Goal: Task Accomplishment & Management: Complete application form

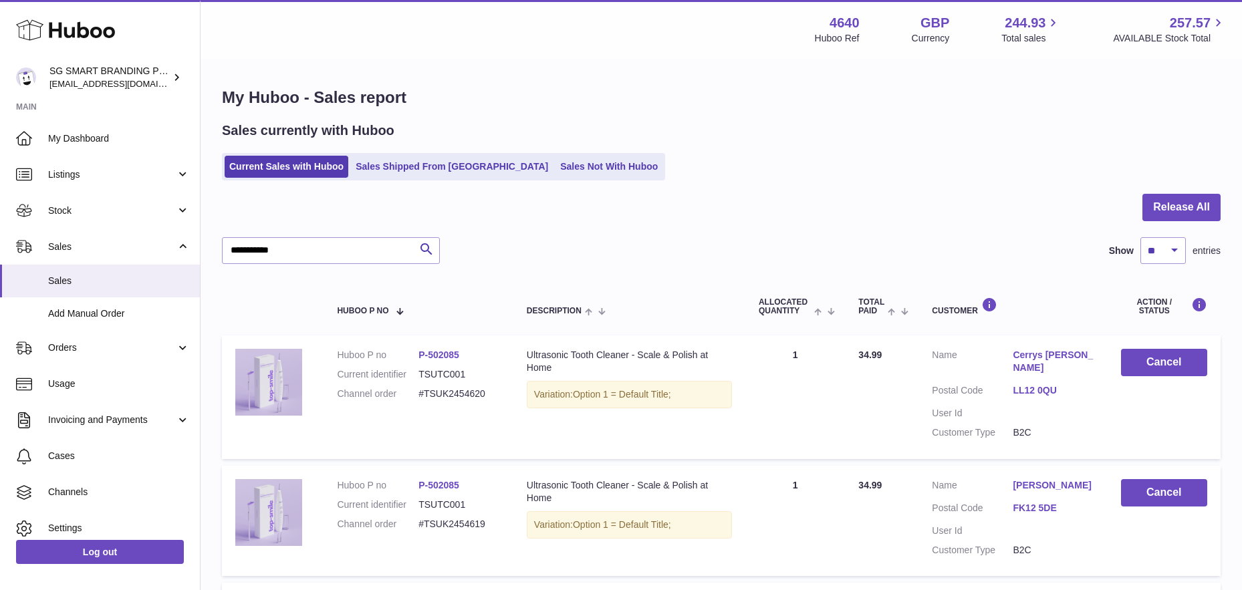
type input "**********"
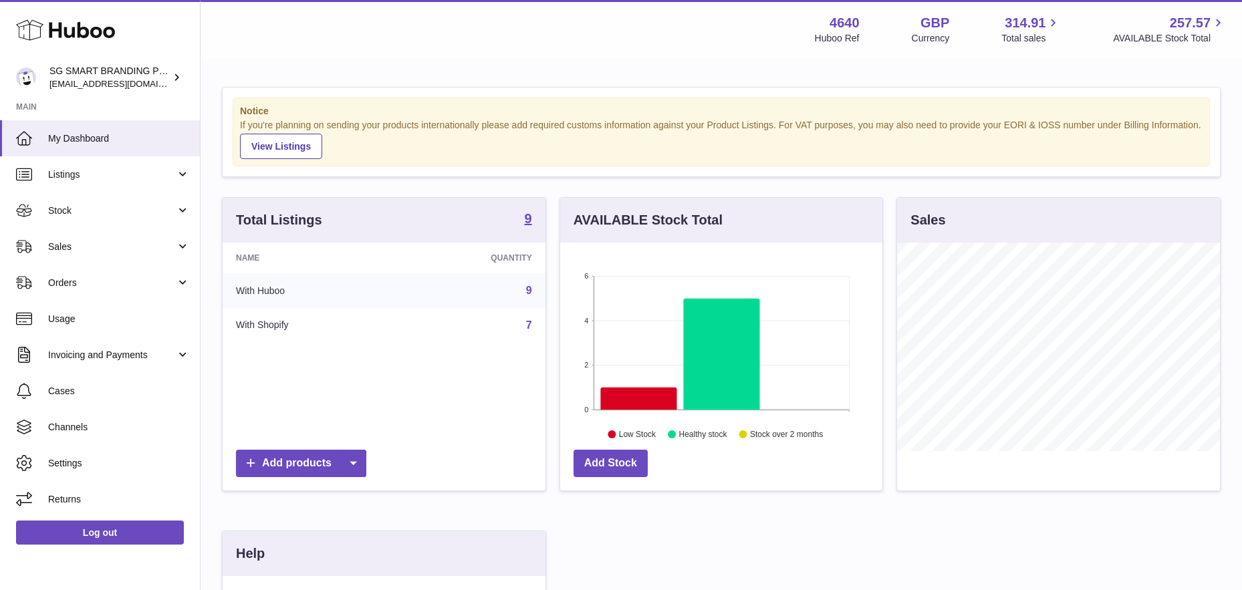
scroll to position [209, 322]
click at [112, 207] on span "Stock" at bounding box center [112, 211] width 128 height 13
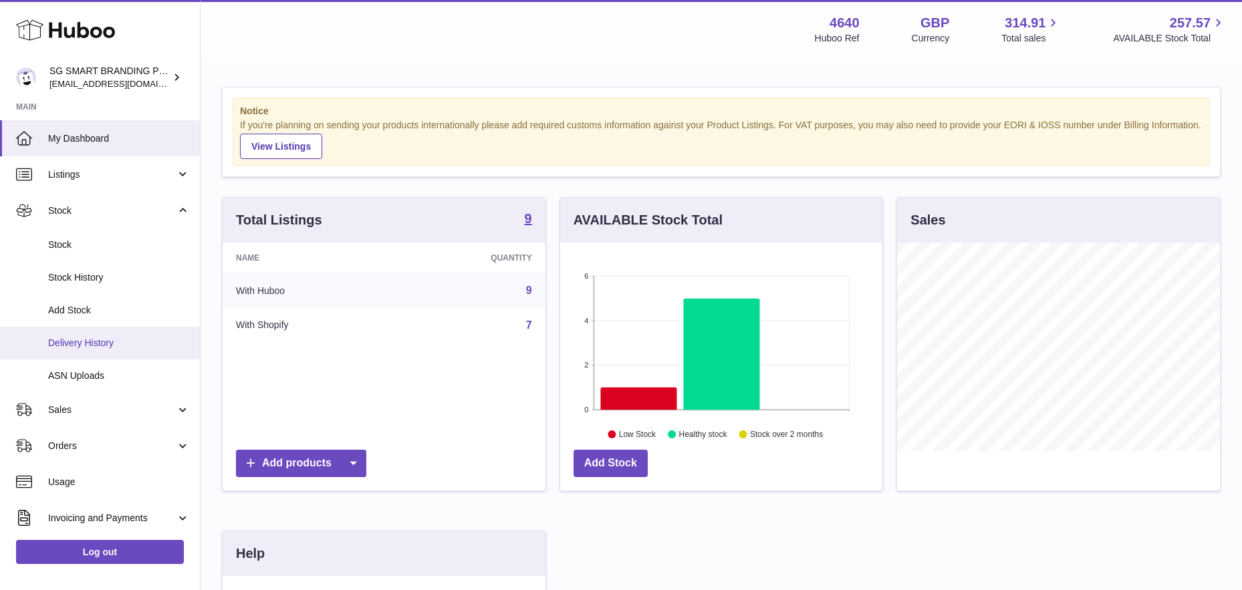
click at [94, 344] on span "Delivery History" at bounding box center [119, 343] width 142 height 13
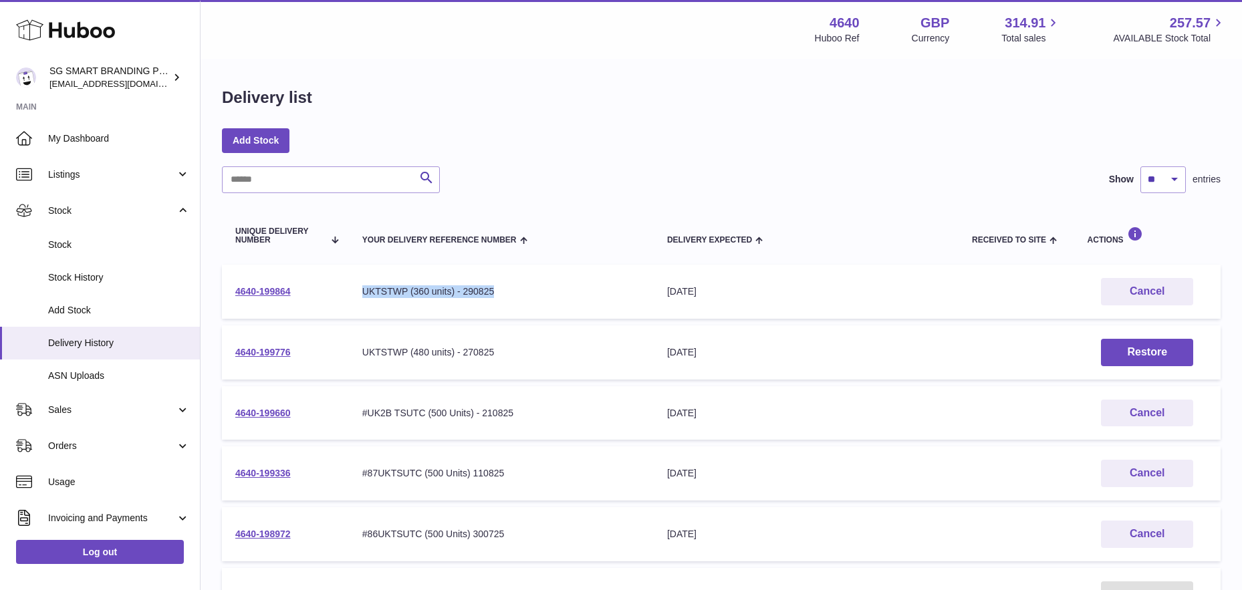
drag, startPoint x: 454, startPoint y: 293, endPoint x: 361, endPoint y: 294, distance: 93.0
click at [362, 294] on div "UKTSTWP (360 units) - 290825" at bounding box center [501, 292] width 278 height 13
copy div "UKTSTWP (360 units) - 290825"
click at [1135, 288] on button "Cancel" at bounding box center [1147, 291] width 92 height 27
click at [1119, 289] on button "Restore" at bounding box center [1147, 291] width 92 height 27
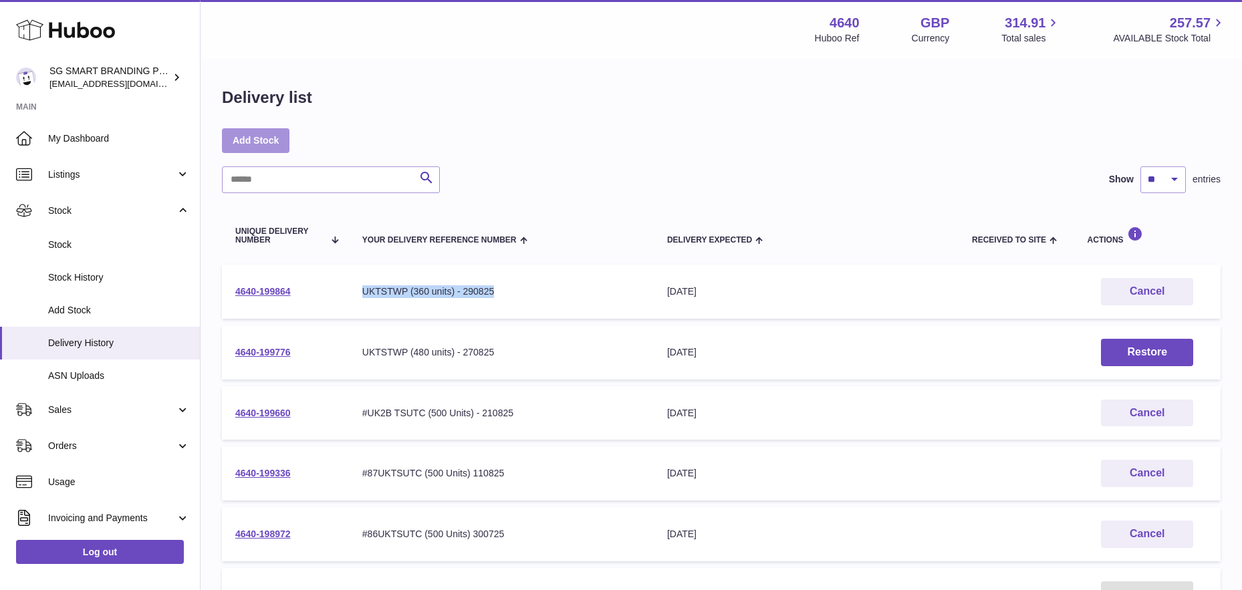
click at [251, 138] on link "Add Stock" at bounding box center [256, 140] width 68 height 24
click at [1129, 286] on button "Cancel" at bounding box center [1147, 291] width 92 height 27
click at [243, 137] on link "Add Stock" at bounding box center [256, 140] width 68 height 24
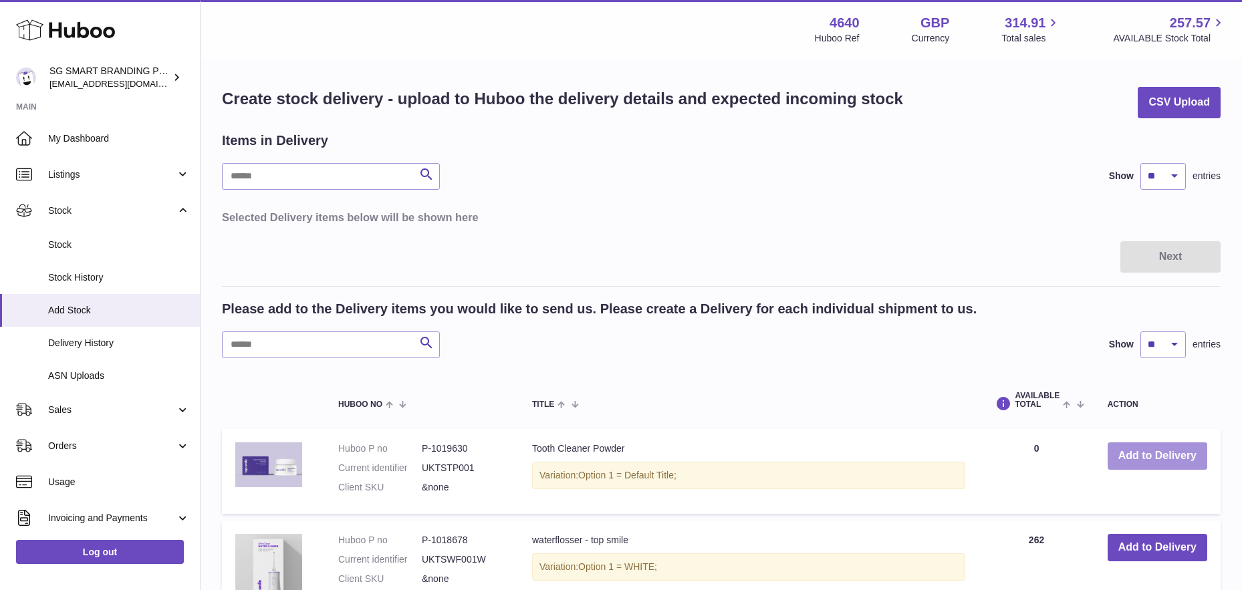
click at [1135, 455] on button "Add to Delivery" at bounding box center [1158, 456] width 100 height 27
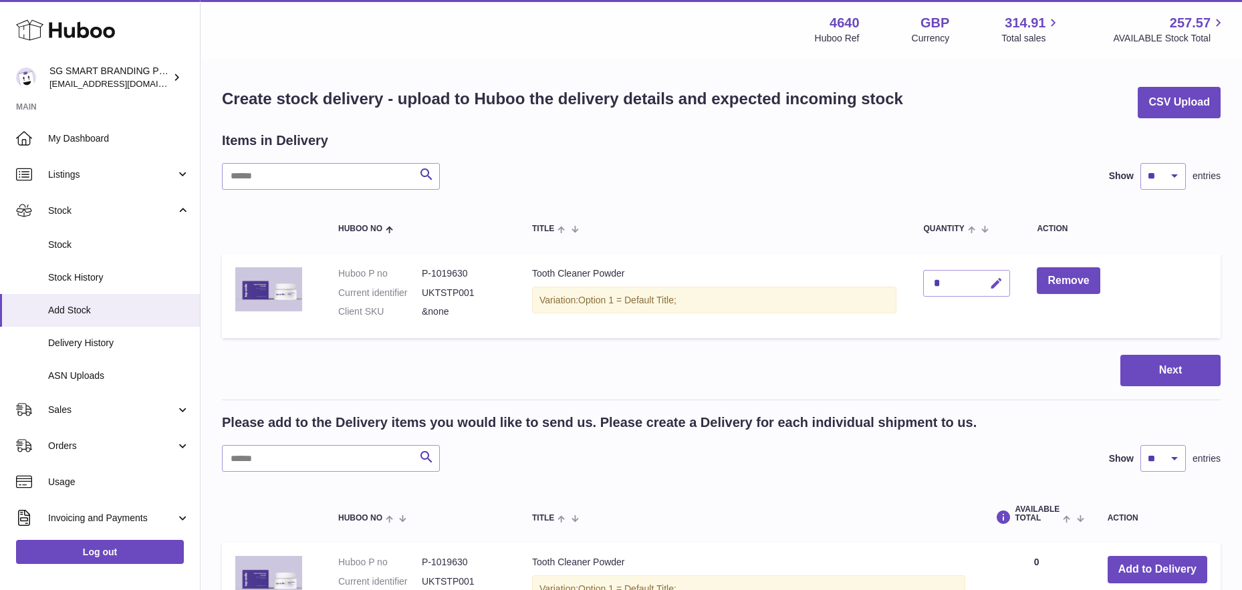
click at [999, 284] on icon "button" at bounding box center [997, 284] width 14 height 14
type input "***"
click at [995, 283] on icon "submit" at bounding box center [997, 283] width 12 height 12
click at [1157, 368] on button "Next" at bounding box center [1171, 370] width 100 height 31
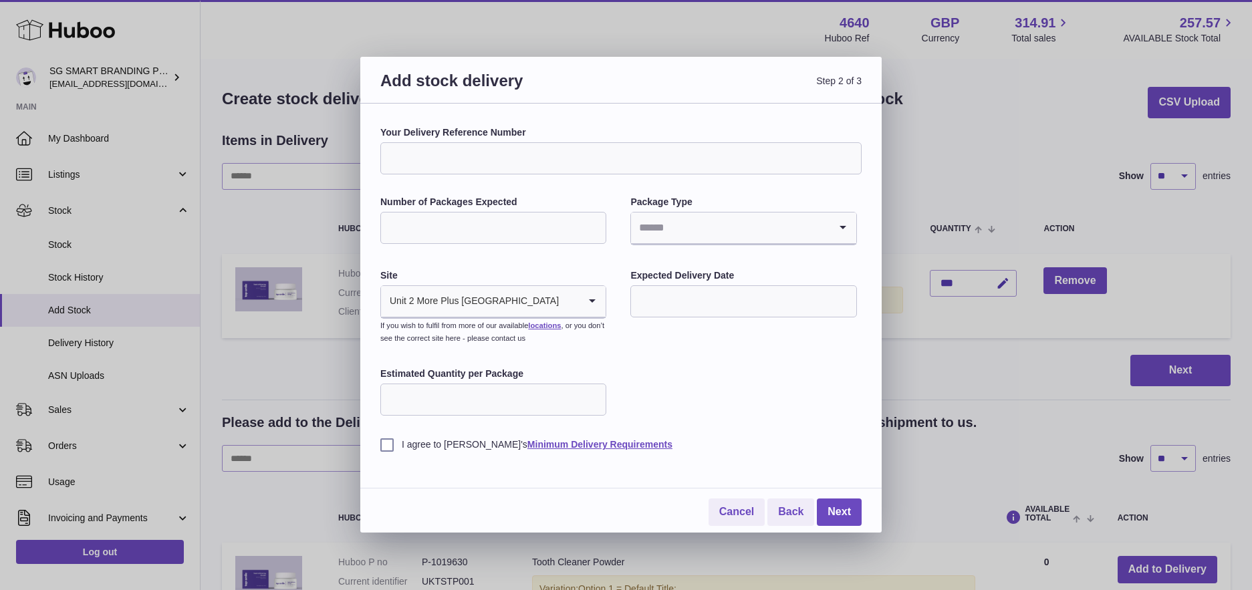
click at [460, 154] on input "Your Delivery Reference Number" at bounding box center [620, 158] width 481 height 32
paste input "**********"
type input "**********"
click at [456, 235] on input "Number of Packages Expected" at bounding box center [493, 228] width 226 height 32
type input "*"
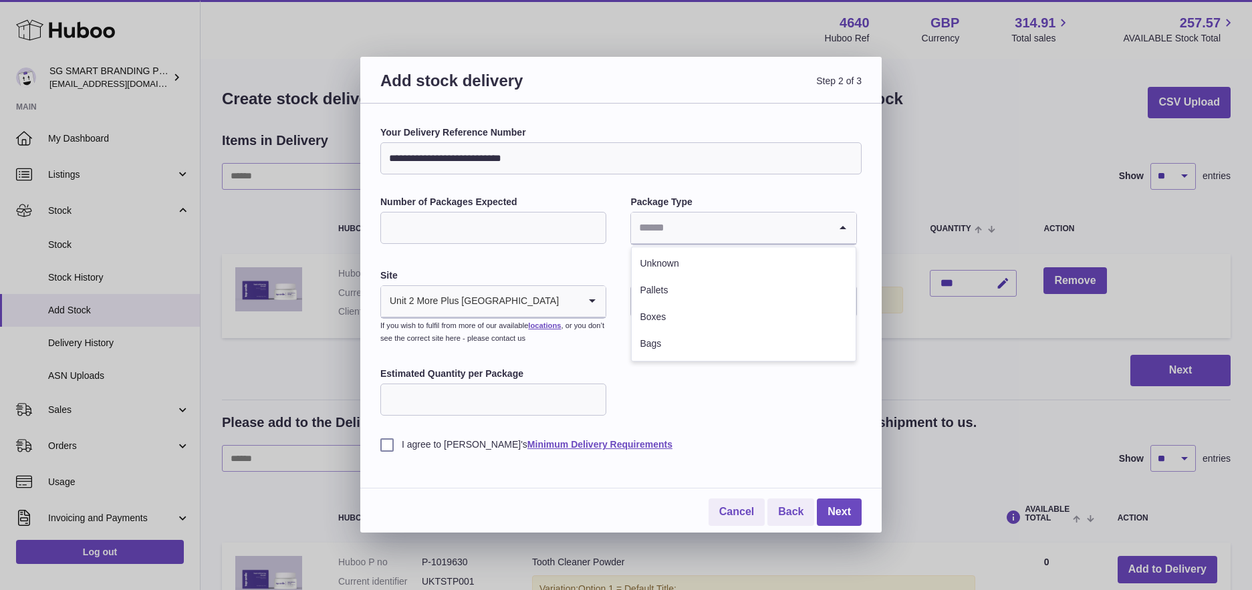
click at [687, 215] on input "Search for option" at bounding box center [730, 228] width 198 height 31
click at [669, 315] on li "Boxes" at bounding box center [743, 317] width 223 height 27
click at [677, 292] on input "text" at bounding box center [744, 302] width 226 height 32
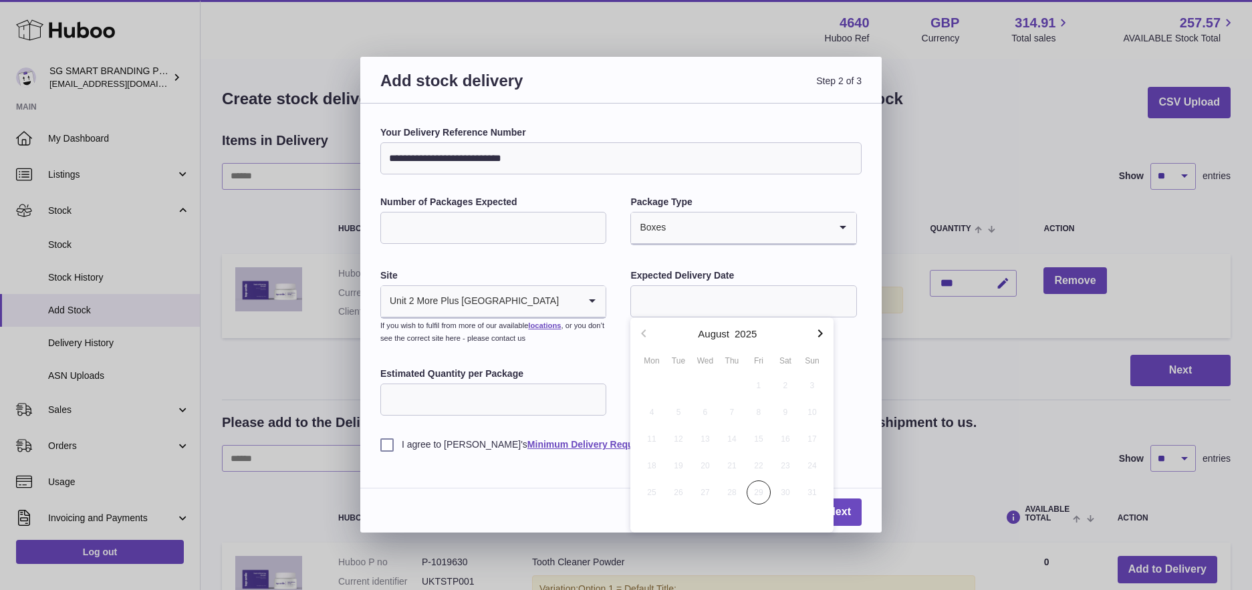
click at [818, 336] on icon "button" at bounding box center [820, 334] width 5 height 8
click at [758, 384] on span "5" at bounding box center [759, 386] width 24 height 24
type input "**********"
click at [534, 407] on input "Estimated Quantity per Package" at bounding box center [493, 400] width 226 height 32
type input "***"
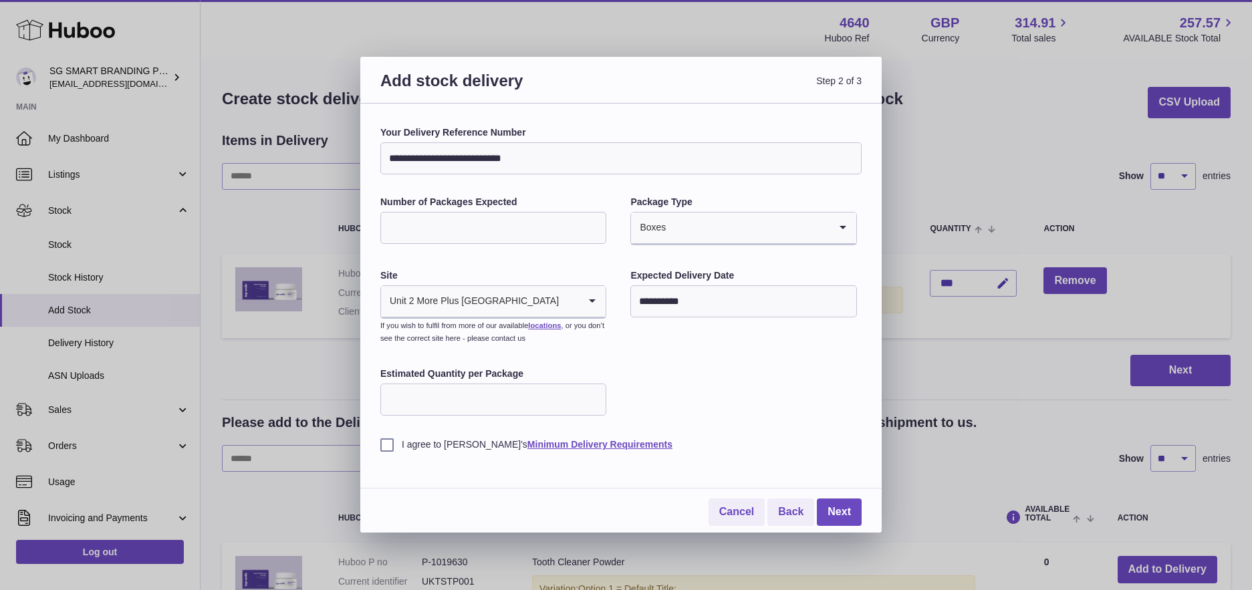
click at [390, 449] on label "I agree to Huboo's Minimum Delivery Requirements" at bounding box center [620, 445] width 481 height 13
click at [838, 509] on link "Next" at bounding box center [839, 512] width 45 height 27
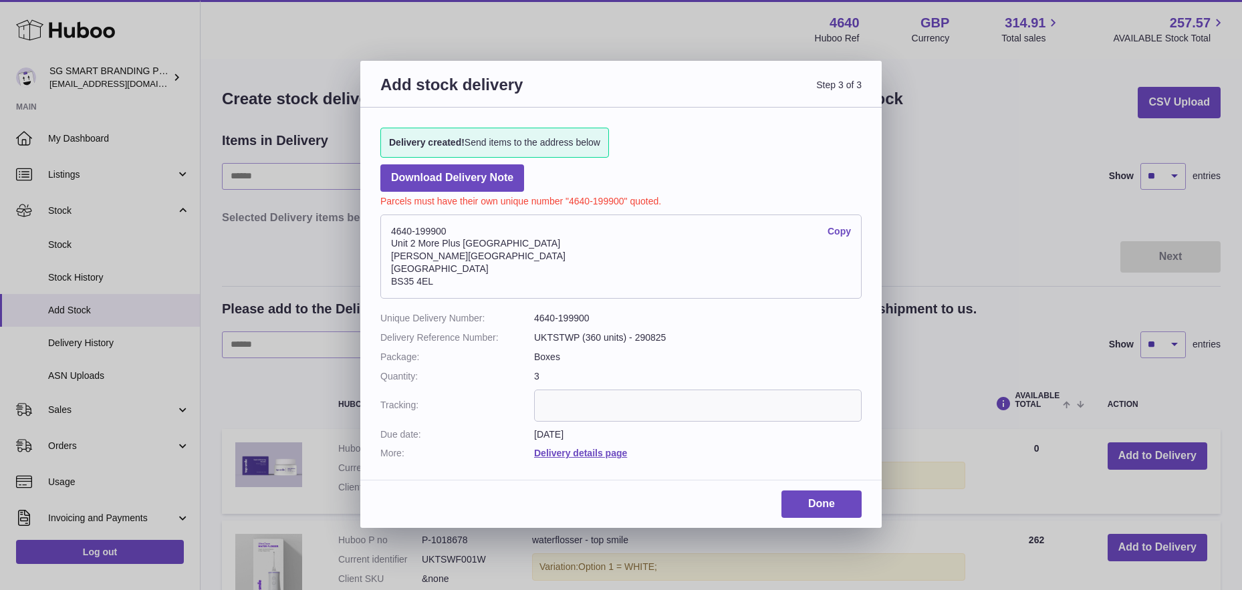
drag, startPoint x: 417, startPoint y: 273, endPoint x: 386, endPoint y: 227, distance: 54.9
click at [386, 227] on address "4640-199900 Copy Unit 2 More Plus Central Park Hudson Ave Severn Beach BS35 4EL" at bounding box center [620, 257] width 481 height 84
click at [403, 228] on address "4640-199900 Copy Unit 2 More Plus Central Park Hudson Ave Severn Beach BS35 4EL" at bounding box center [620, 257] width 481 height 84
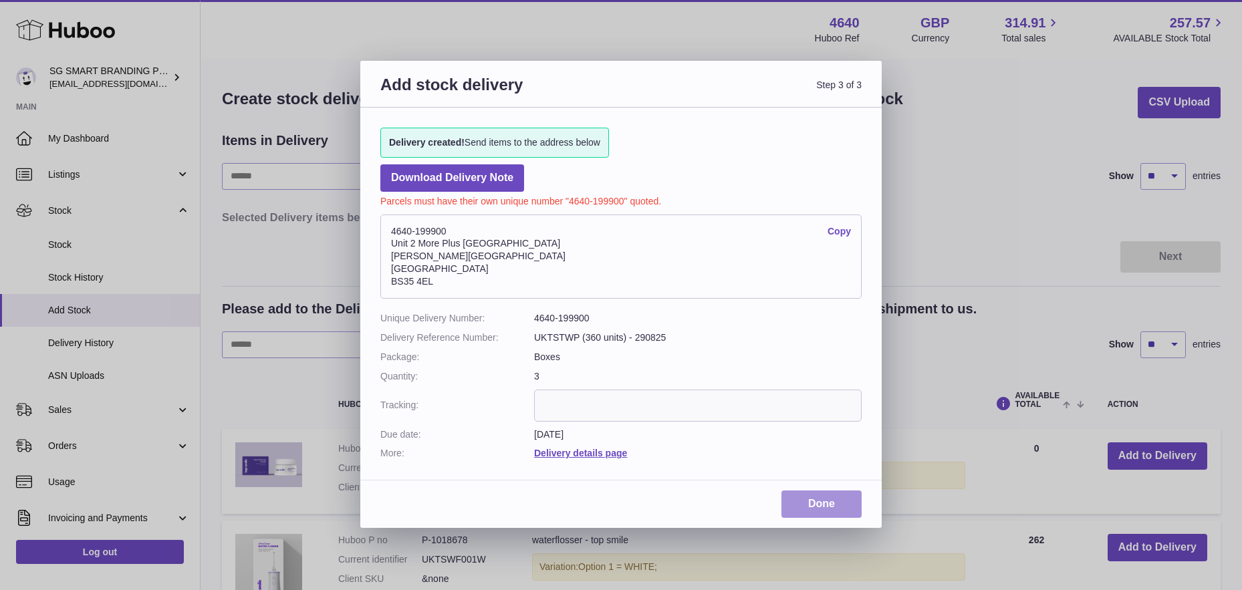
click at [814, 508] on link "Done" at bounding box center [822, 504] width 80 height 27
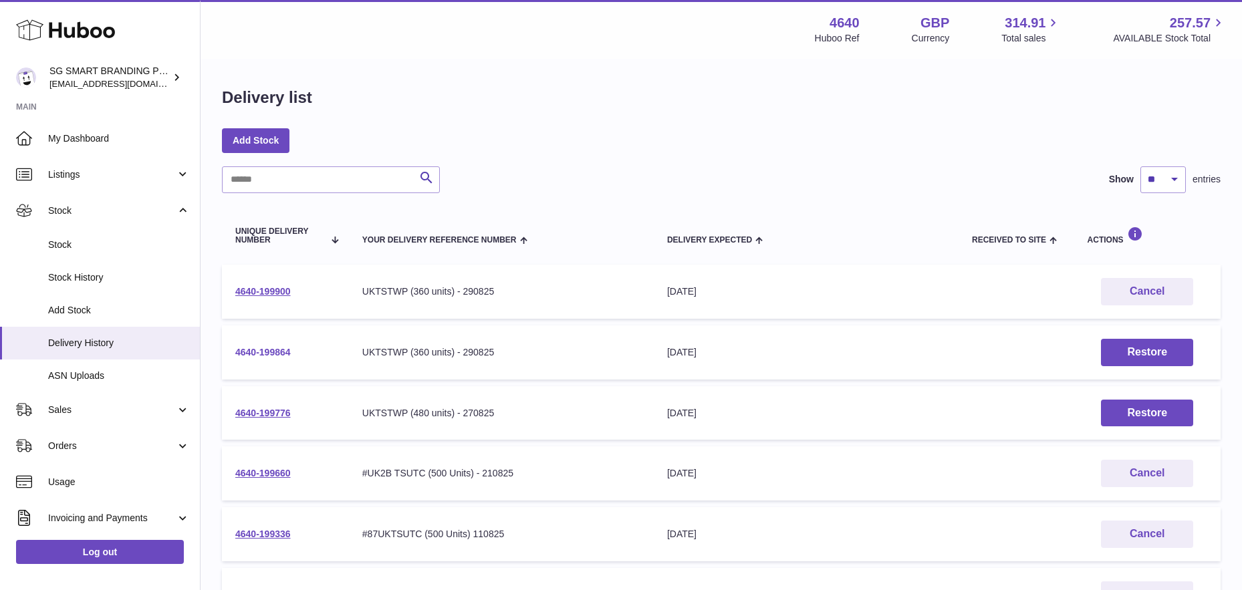
click at [262, 350] on link "4640-199864" at bounding box center [262, 352] width 55 height 11
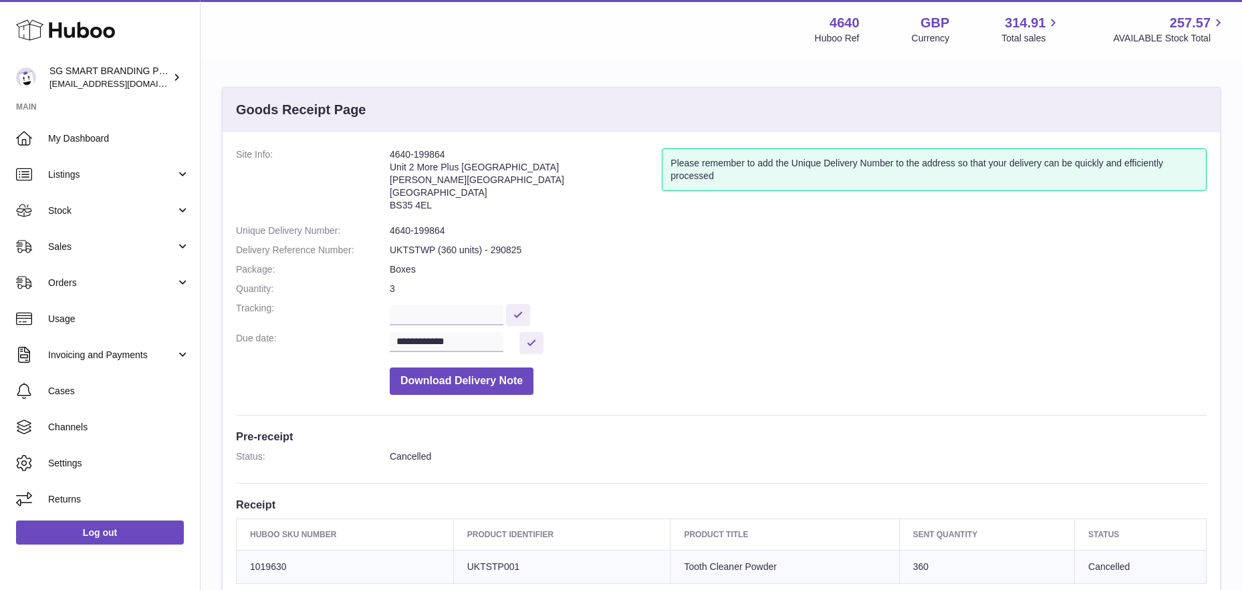
click at [451, 251] on dd "UKTSTWP (360 units) - 290825" at bounding box center [798, 250] width 817 height 13
click at [457, 249] on dd "UKTSTWP (360 units) - 290825" at bounding box center [798, 250] width 817 height 13
click at [88, 214] on span "Stock" at bounding box center [112, 211] width 128 height 13
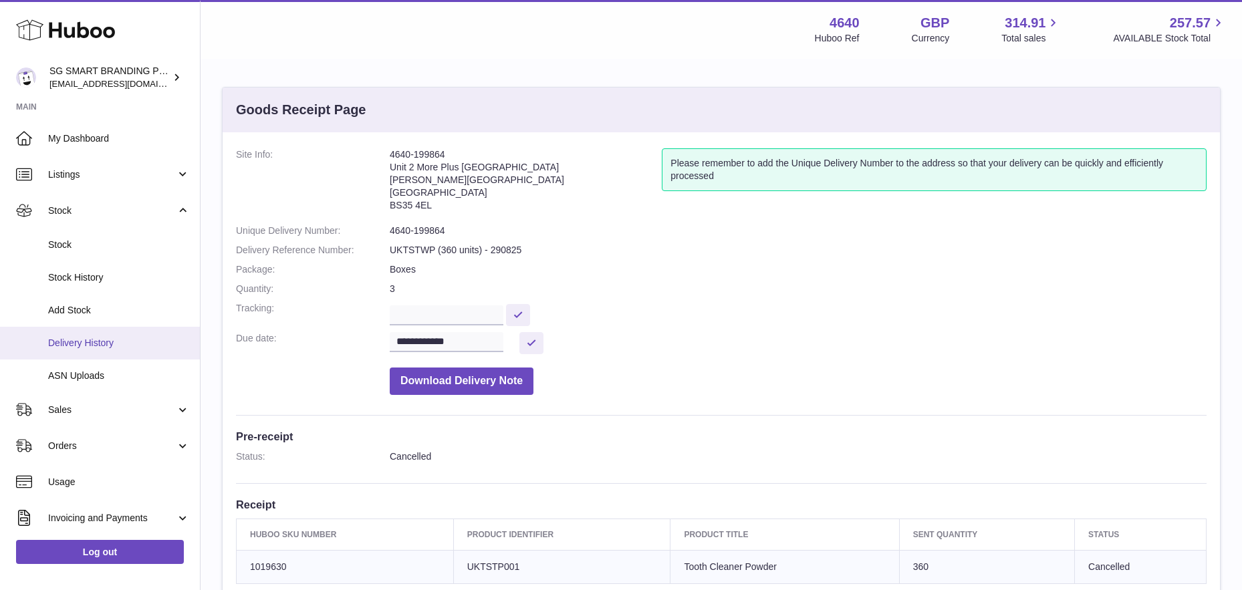
click at [90, 346] on span "Delivery History" at bounding box center [119, 343] width 142 height 13
